Goal: Transaction & Acquisition: Purchase product/service

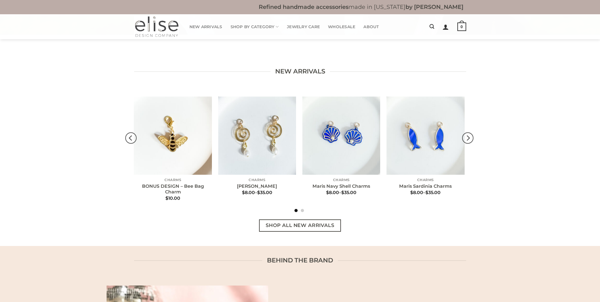
scroll to position [32, 0]
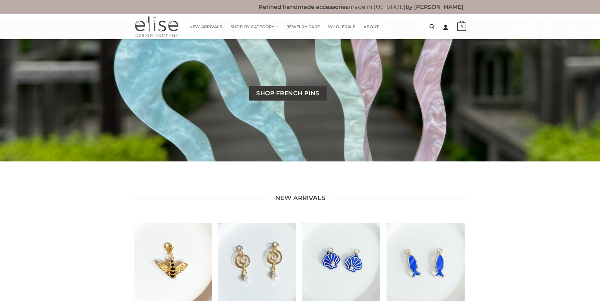
drag, startPoint x: 290, startPoint y: 95, endPoint x: 253, endPoint y: 95, distance: 37.0
click at [290, 95] on span "Shop French Pins" at bounding box center [287, 93] width 63 height 9
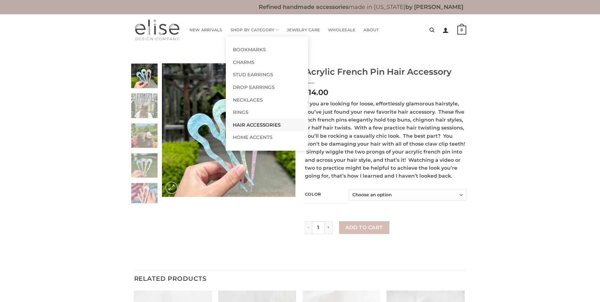
click at [247, 121] on link "Hair Accessories" at bounding box center [266, 125] width 81 height 13
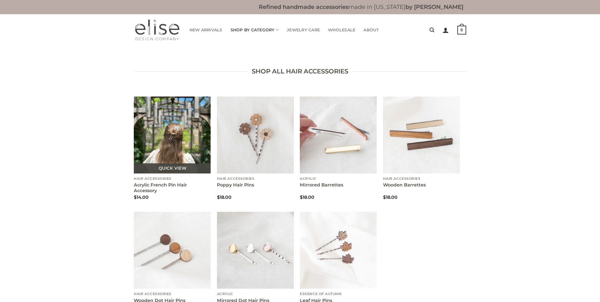
click at [169, 148] on img "Acrylic French Pin Hair Accessory" at bounding box center [172, 134] width 77 height 77
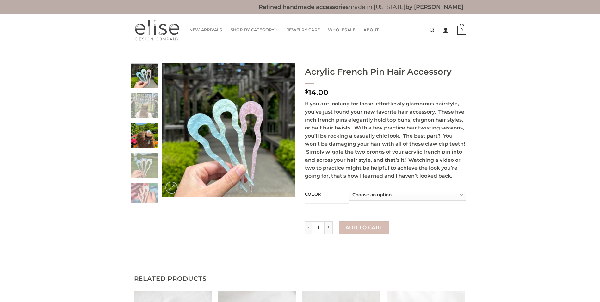
click at [147, 127] on img at bounding box center [144, 135] width 26 height 26
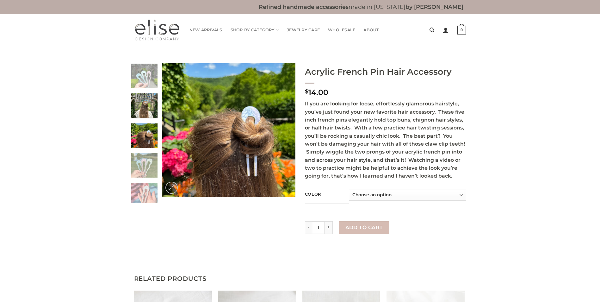
click at [141, 108] on img at bounding box center [144, 105] width 26 height 26
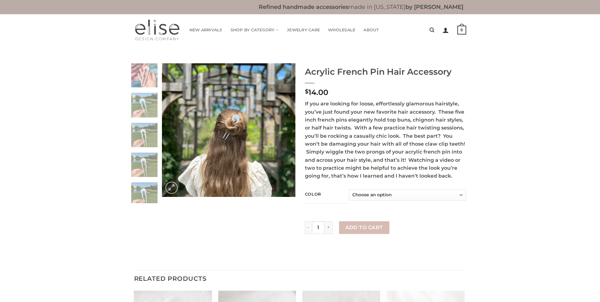
scroll to position [139, 0]
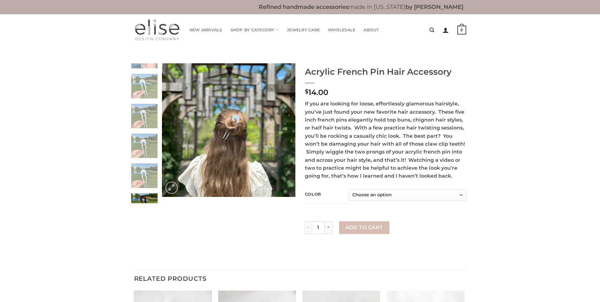
click at [145, 223] on img at bounding box center [144, 236] width 26 height 26
